Goal: Find specific page/section: Find specific page/section

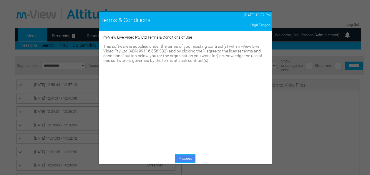
click at [180, 160] on link "Proceed" at bounding box center [185, 158] width 20 height 8
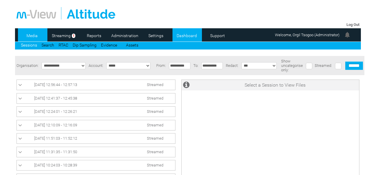
click at [180, 33] on link "Dashboard" at bounding box center [187, 35] width 29 height 9
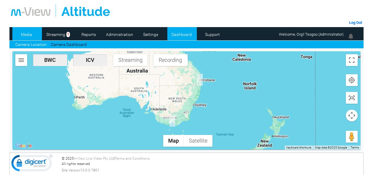
click at [27, 32] on link "Media" at bounding box center [26, 34] width 29 height 9
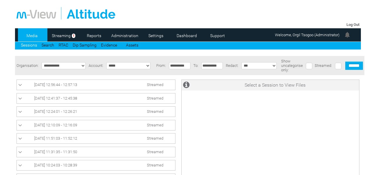
click at [84, 102] on link "15/10/2025 12:41:37 - 12:45:38 Streamed" at bounding box center [96, 98] width 156 height 7
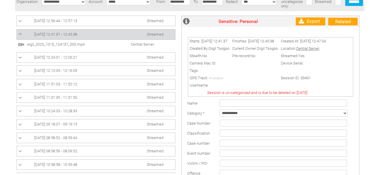
scroll to position [76, 0]
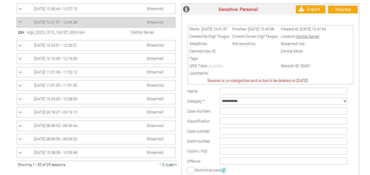
click at [135, 34] on span "Central Server" at bounding box center [136, 32] width 41 height 4
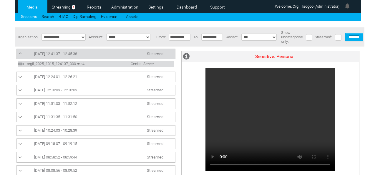
scroll to position [27, 0]
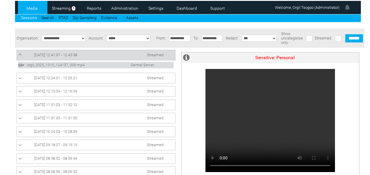
click at [149, 55] on span "Streamed" at bounding box center [155, 55] width 17 height 4
